Goal: Communication & Community: Answer question/provide support

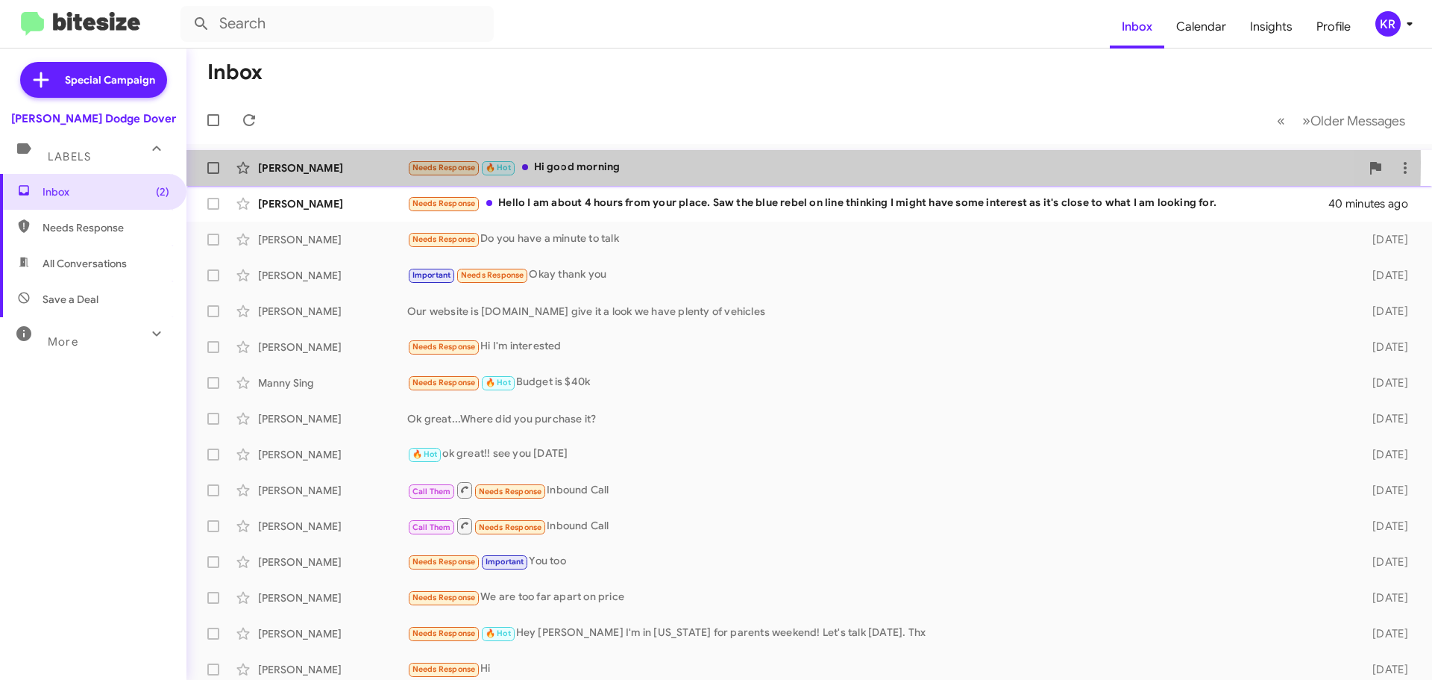
click at [630, 163] on div "Needs Response 🔥 Hot Hi good morning" at bounding box center [883, 167] width 953 height 17
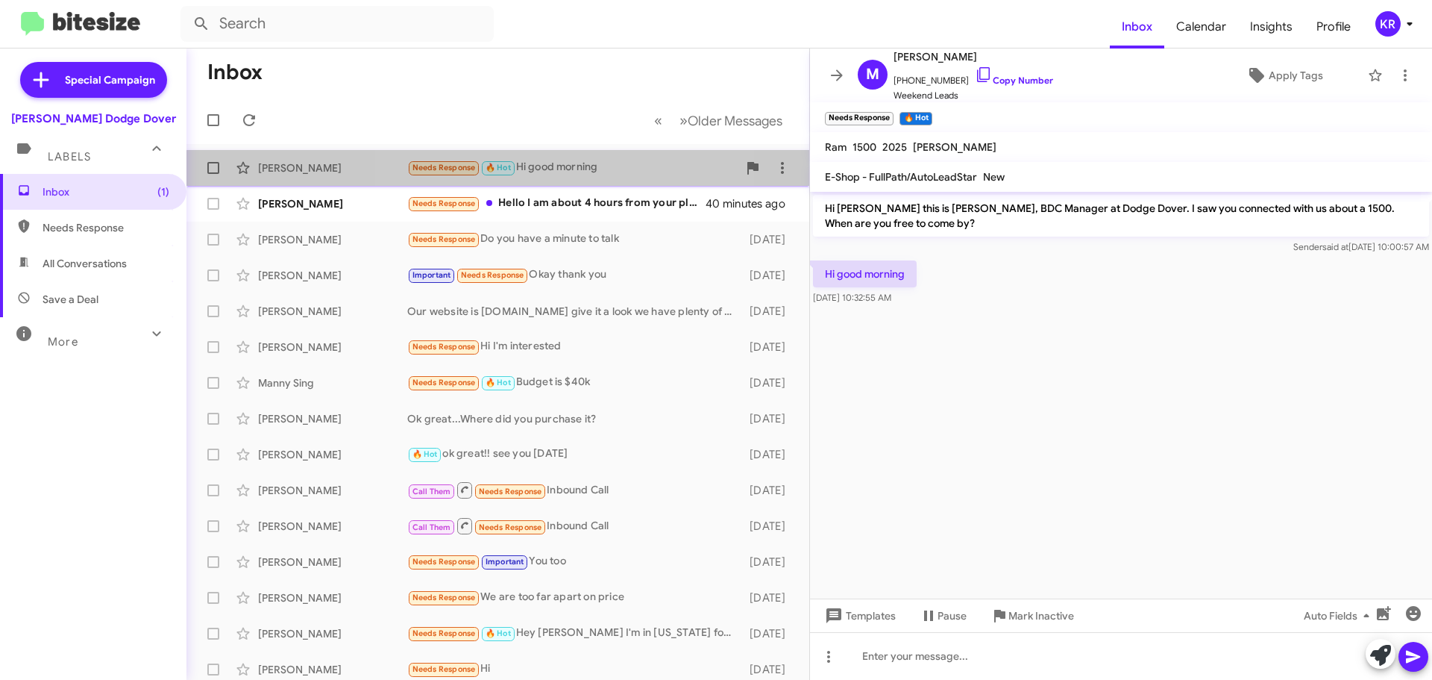
click at [528, 183] on span "[PERSON_NAME] Needs Response 🔥 Hot Hi good morning 29 minutes ago" at bounding box center [497, 168] width 623 height 36
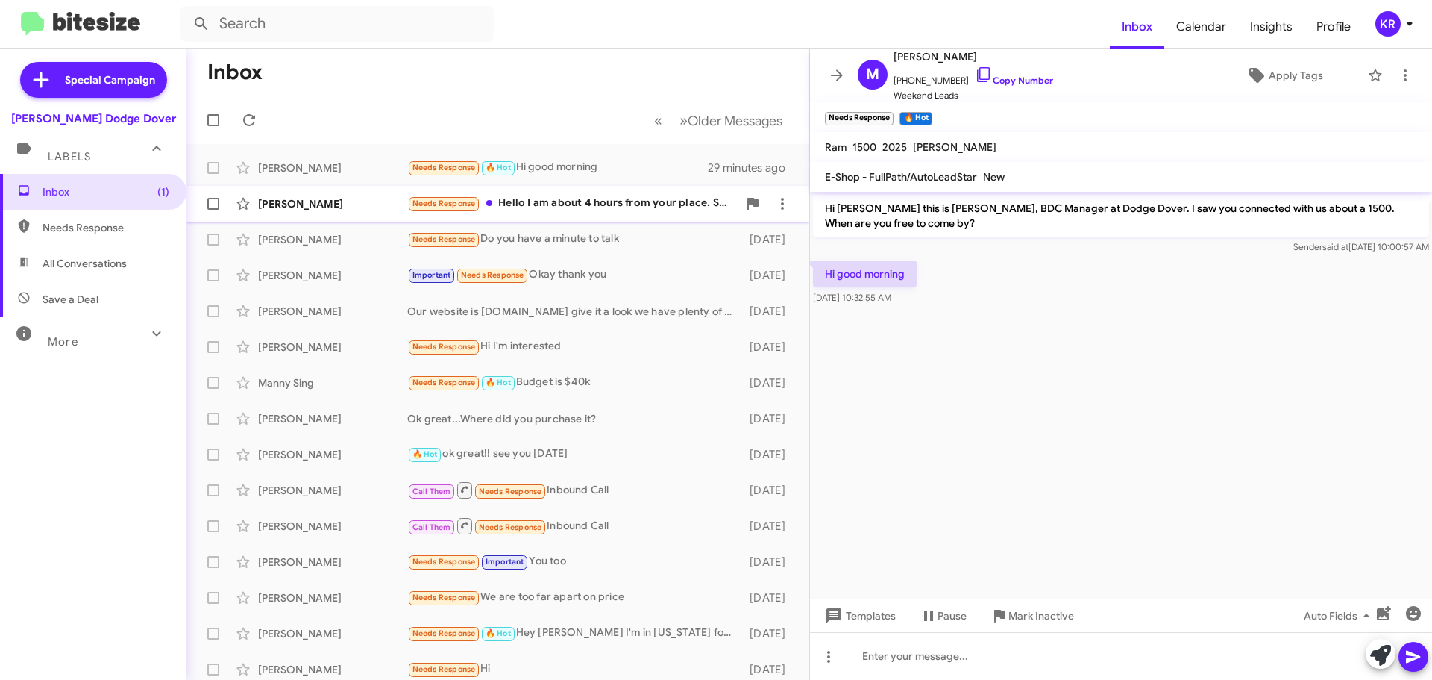
click at [527, 204] on div "Needs Response Hello I am about 4 hours from your place. Saw the blue rebel on …" at bounding box center [572, 203] width 330 height 17
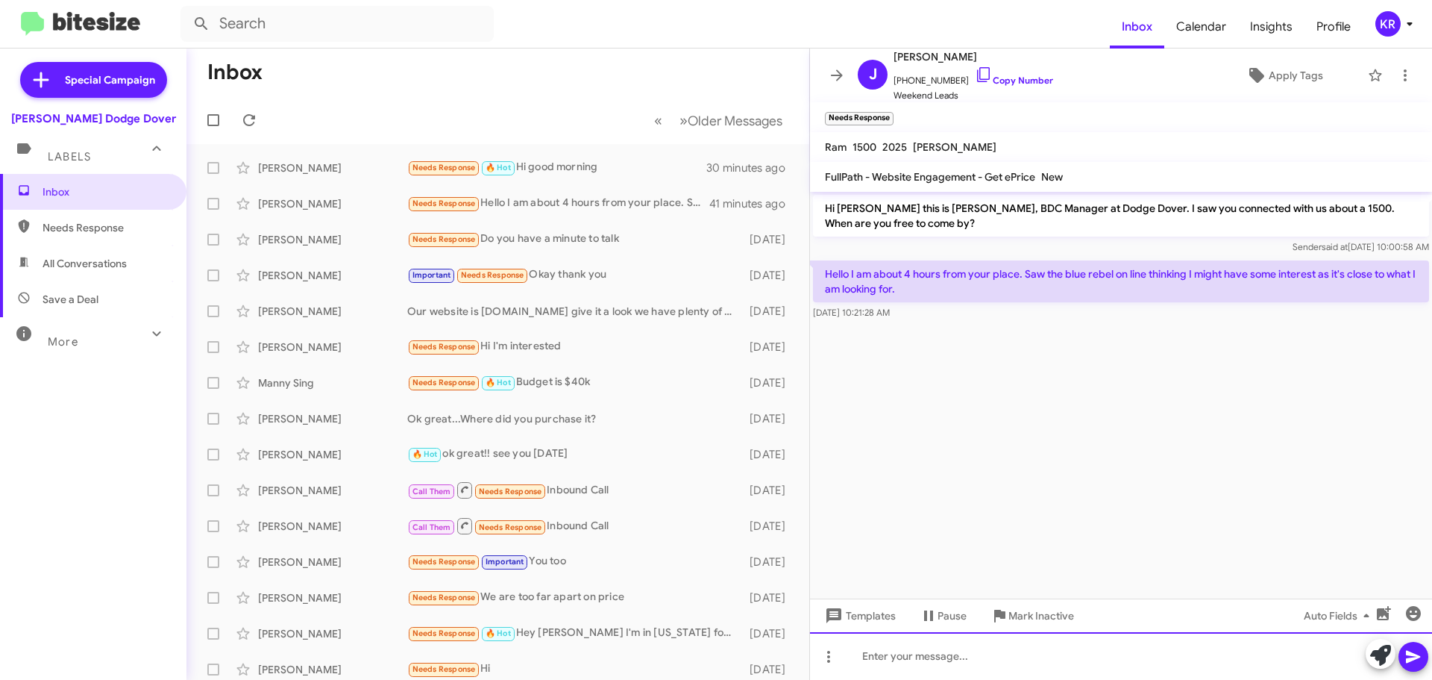
click at [889, 650] on div at bounding box center [1121, 656] width 622 height 48
click at [879, 653] on div at bounding box center [1121, 656] width 622 height 48
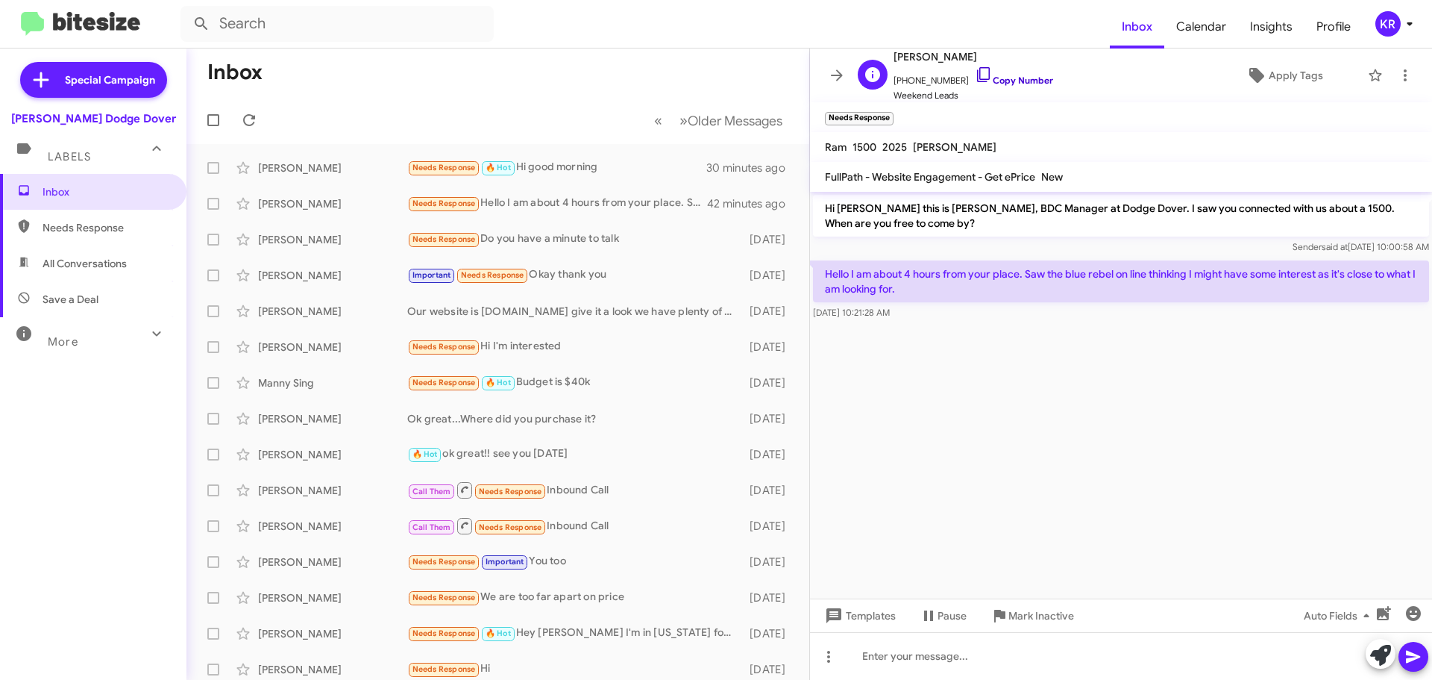
click at [1007, 78] on link "Copy Number" at bounding box center [1014, 80] width 78 height 11
